Goal: Task Accomplishment & Management: Complete application form

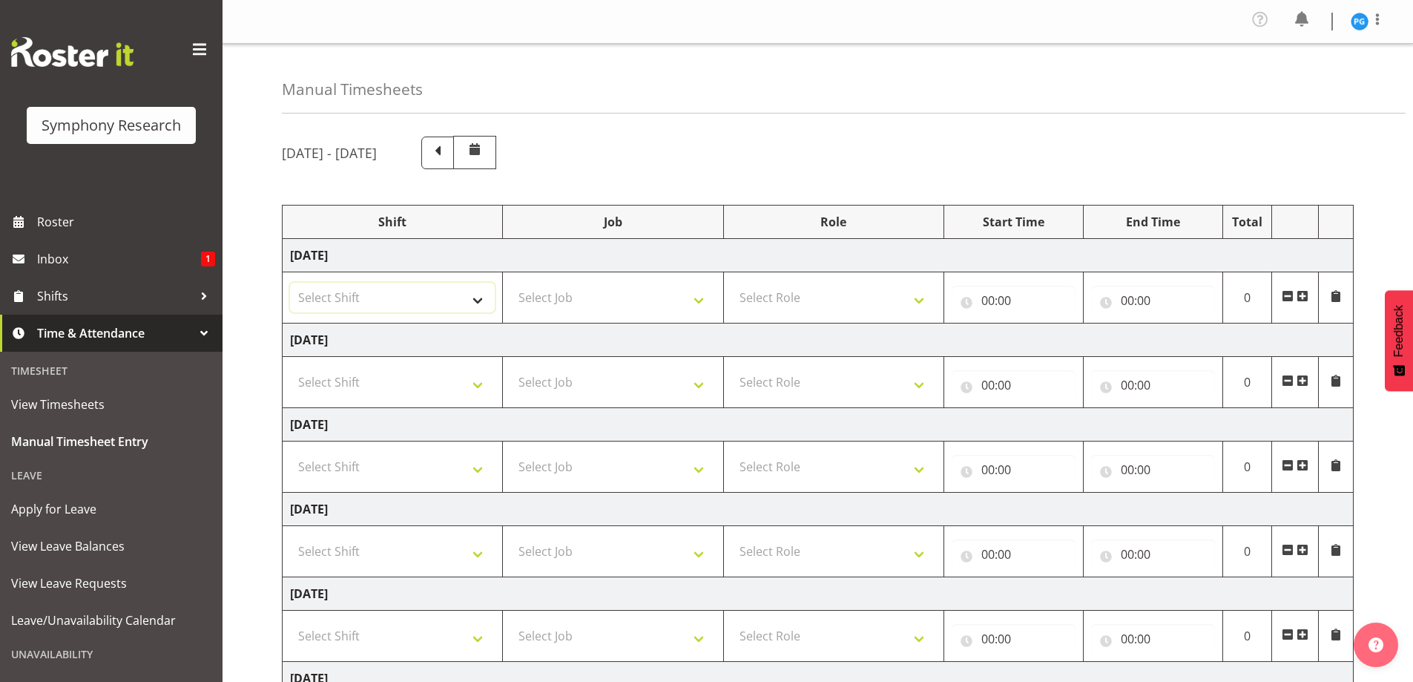
click at [478, 301] on select "Select Shift !!Weekend Residential (Roster IT Shift Label) *Business 9/10am ~ 4…" at bounding box center [392, 298] width 205 height 30
select select "48116"
click at [290, 283] on select "Select Shift !!Weekend Residential (Roster IT Shift Label) *Business 9/10am ~ 4…" at bounding box center [392, 298] width 205 height 30
click at [701, 304] on select "Select Job 550060 IF Admin 553492 World Poll Aus Wave 2 Main 2025 553493 World …" at bounding box center [612, 298] width 205 height 30
select select "10587"
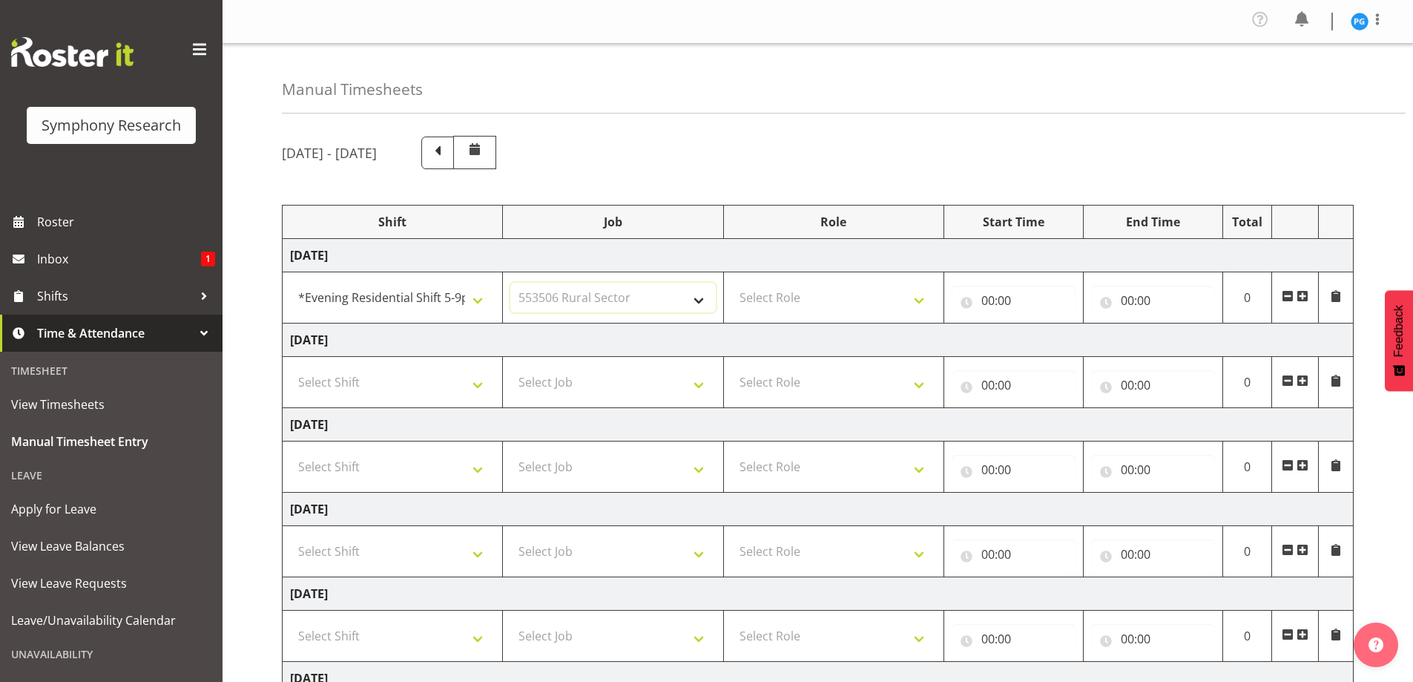
click at [510, 283] on select "Select Job 550060 IF Admin 553492 World Poll Aus Wave 2 Main 2025 553493 World …" at bounding box center [612, 298] width 205 height 30
click at [921, 305] on select "Select Role Briefing Interviewing" at bounding box center [833, 298] width 205 height 30
select select "297"
click at [731, 283] on select "Select Role Briefing Interviewing" at bounding box center [833, 298] width 205 height 30
click at [987, 300] on input "00:00" at bounding box center [1014, 301] width 124 height 30
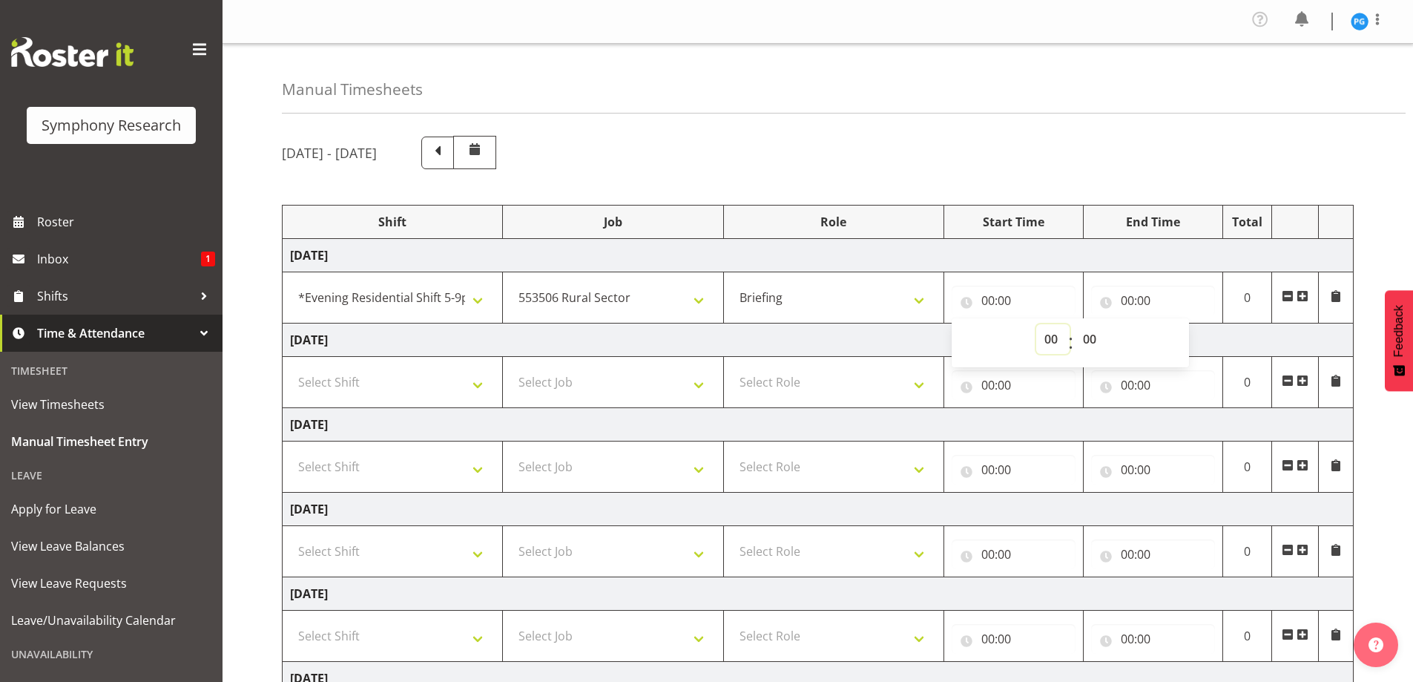
click at [1049, 343] on select "00 01 02 03 04 05 06 07 08 09 10 11 12 13 14 15 16 17 18 19 20 21 22 23" at bounding box center [1052, 339] width 33 height 30
select select "16"
click at [1036, 324] on select "00 01 02 03 04 05 06 07 08 09 10 11 12 13 14 15 16 17 18 19 20 21 22 23" at bounding box center [1052, 339] width 33 height 30
type input "16:00"
click at [1129, 296] on input "00:00" at bounding box center [1153, 301] width 124 height 30
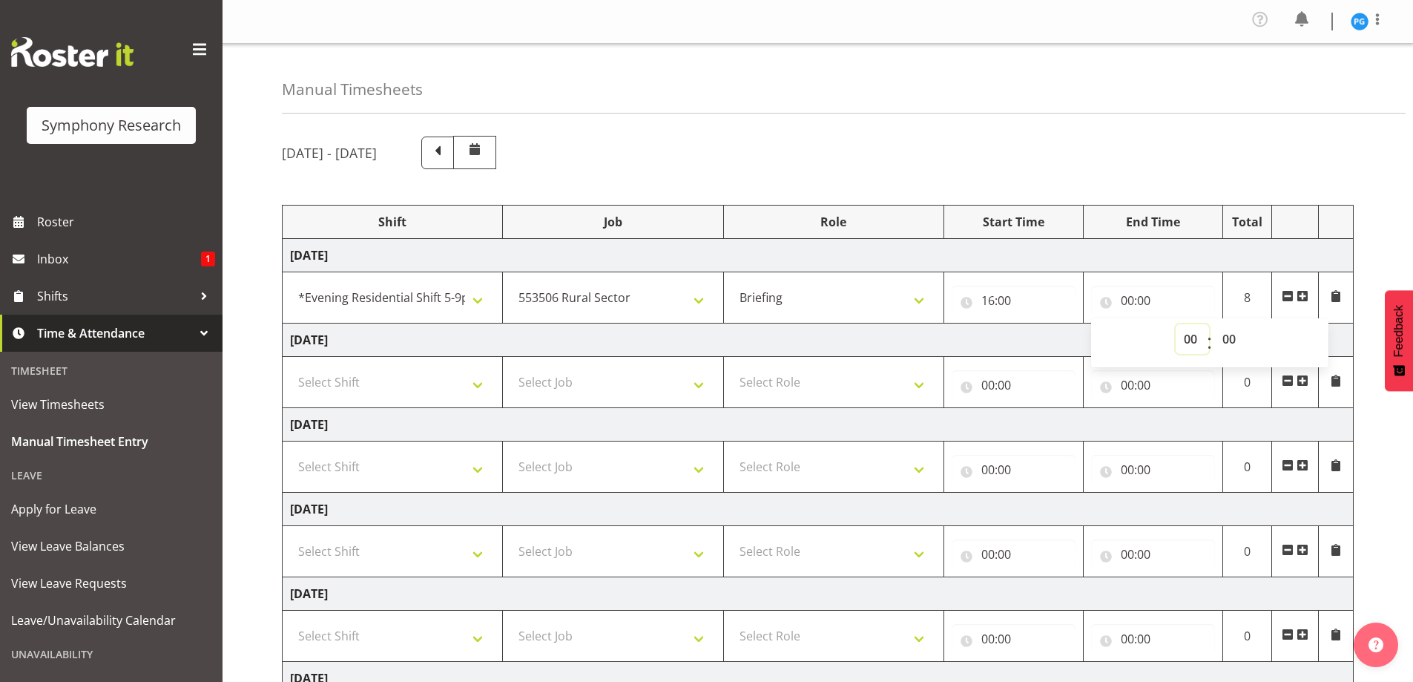
click at [1186, 346] on select "00 01 02 03 04 05 06 07 08 09 10 11 12 13 14 15 16 17 18 19 20 21 22 23" at bounding box center [1191, 339] width 33 height 30
select select "17"
click at [1175, 324] on select "00 01 02 03 04 05 06 07 08 09 10 11 12 13 14 15 16 17 18 19 20 21 22 23" at bounding box center [1191, 339] width 33 height 30
type input "17:00"
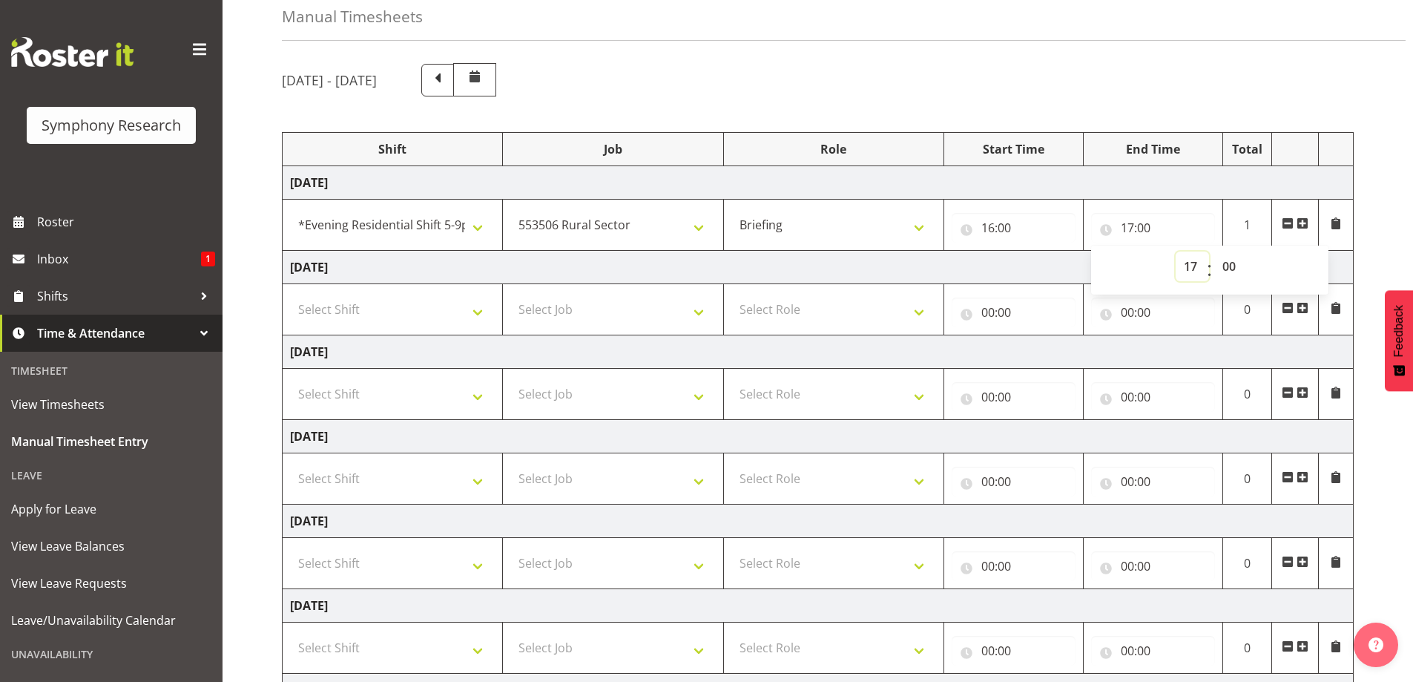
scroll to position [243, 0]
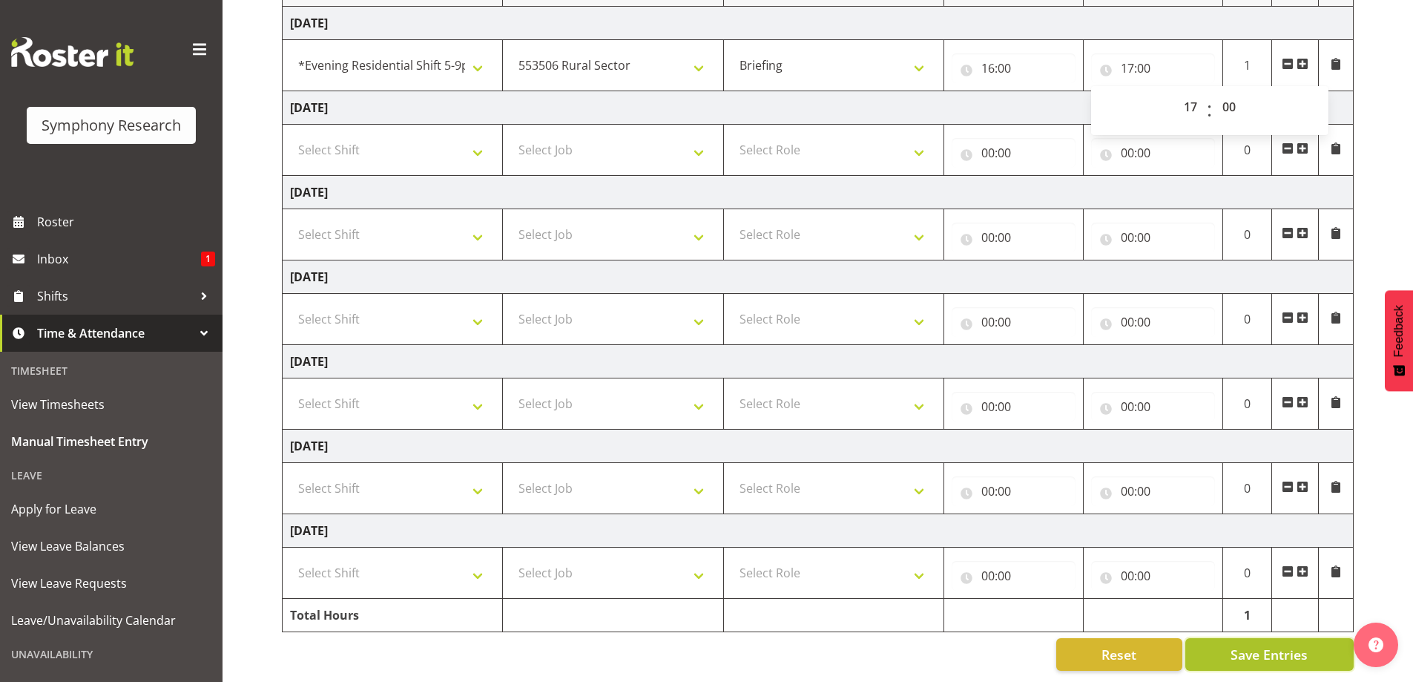
click at [1251, 644] on span "Save Entries" at bounding box center [1268, 653] width 77 height 19
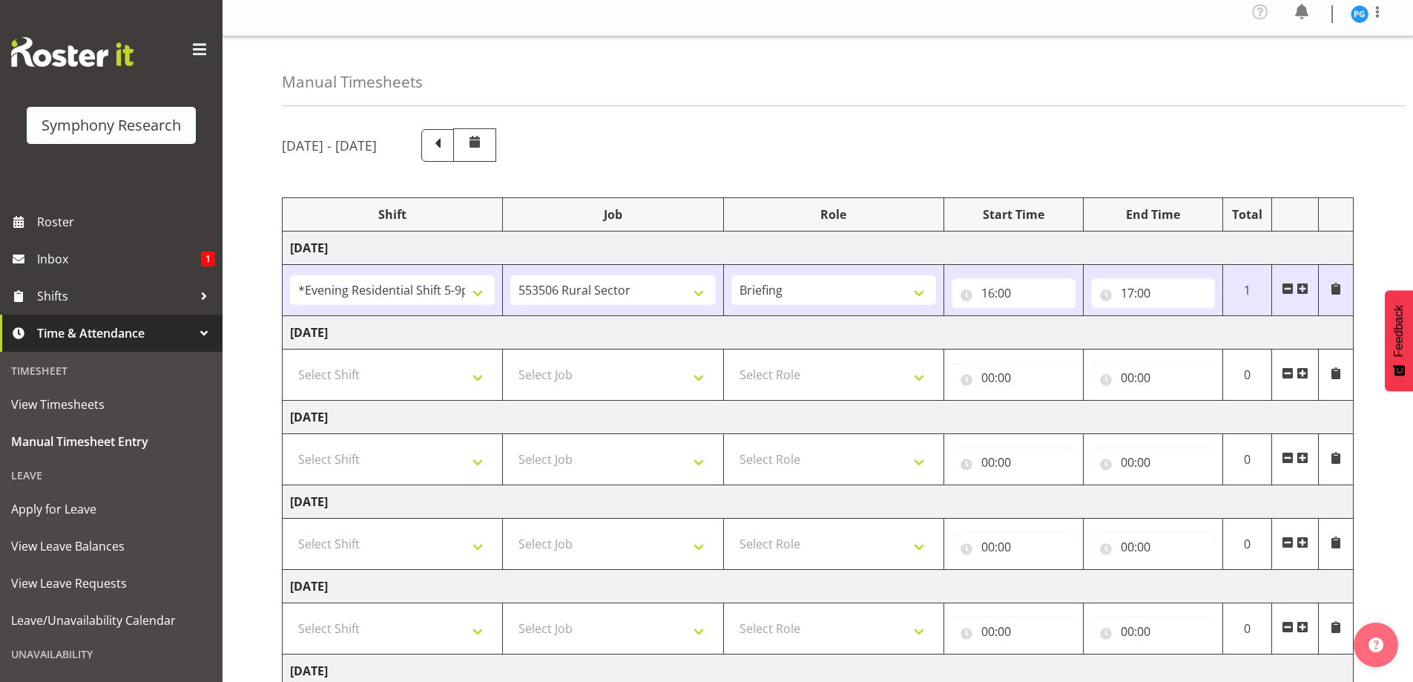
scroll to position [0, 0]
